Goal: Task Accomplishment & Management: Manage account settings

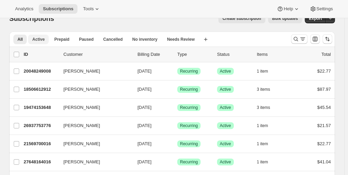
scroll to position [13, 0]
click at [38, 39] on span "Active" at bounding box center [38, 38] width 12 height 5
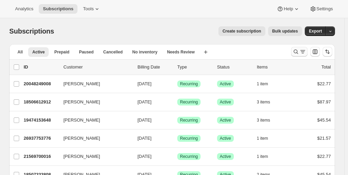
click at [299, 52] on icon "Search and filter results" at bounding box center [295, 51] width 7 height 7
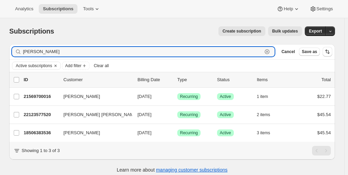
type input "[PERSON_NAME]"
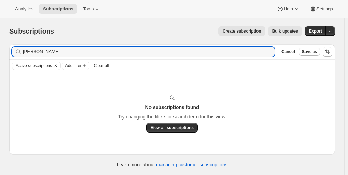
click at [56, 65] on icon "Clear" at bounding box center [56, 66] width 2 height 2
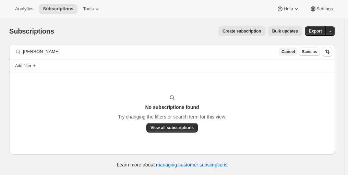
click at [294, 52] on span "Cancel" at bounding box center [287, 51] width 13 height 5
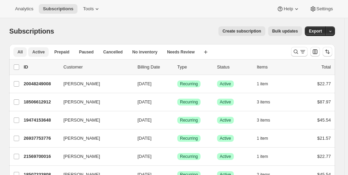
click at [22, 52] on span "All" at bounding box center [19, 51] width 5 height 5
click at [298, 52] on icon "Search and filter results" at bounding box center [295, 51] width 7 height 7
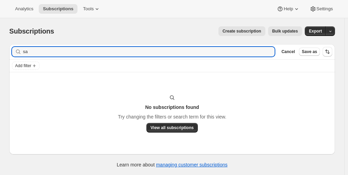
type input "s"
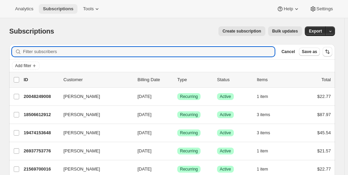
click at [52, 11] on span "Subscriptions" at bounding box center [58, 8] width 31 height 5
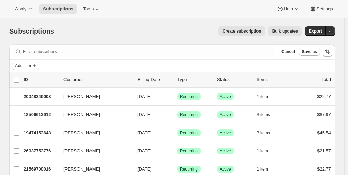
click at [27, 65] on span "Add filter" at bounding box center [23, 65] width 16 height 5
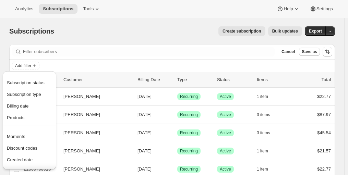
click at [104, 14] on div "Analytics Subscriptions Tools Help Settings" at bounding box center [174, 9] width 348 height 18
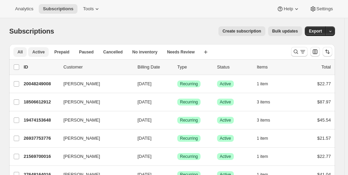
click at [39, 53] on span "Active" at bounding box center [38, 51] width 12 height 5
